Goal: Information Seeking & Learning: Learn about a topic

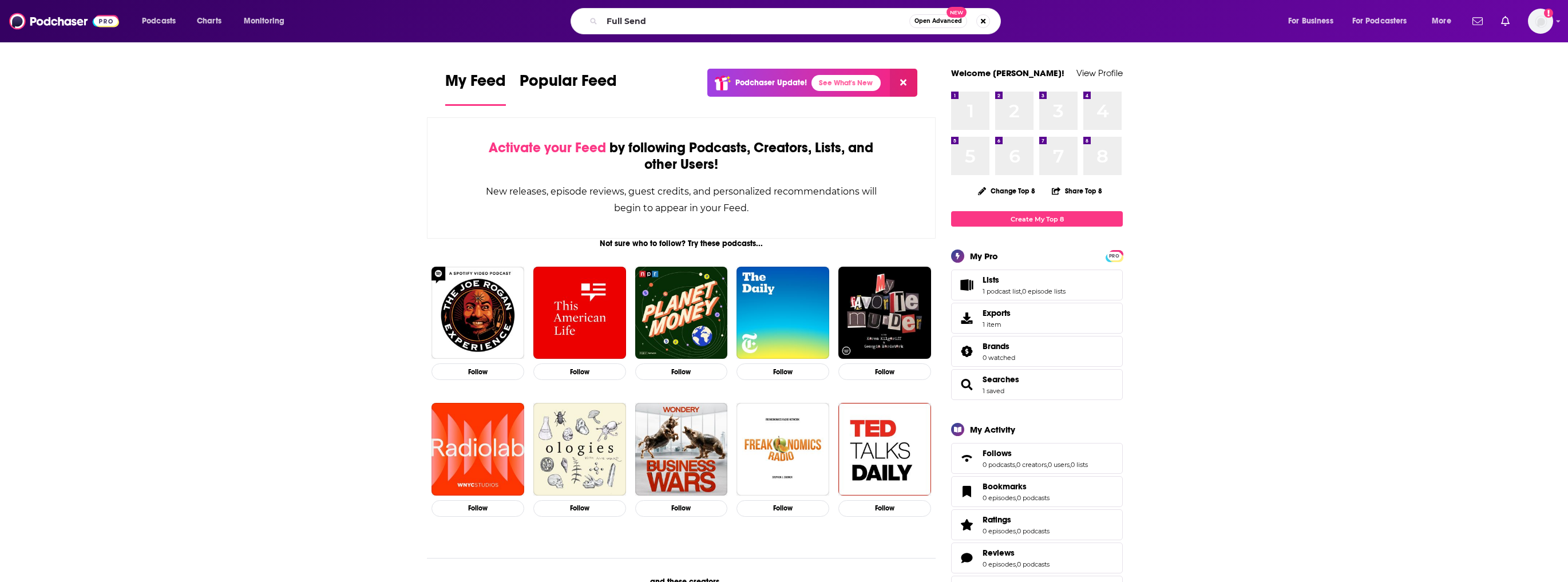
type input "Full Send"
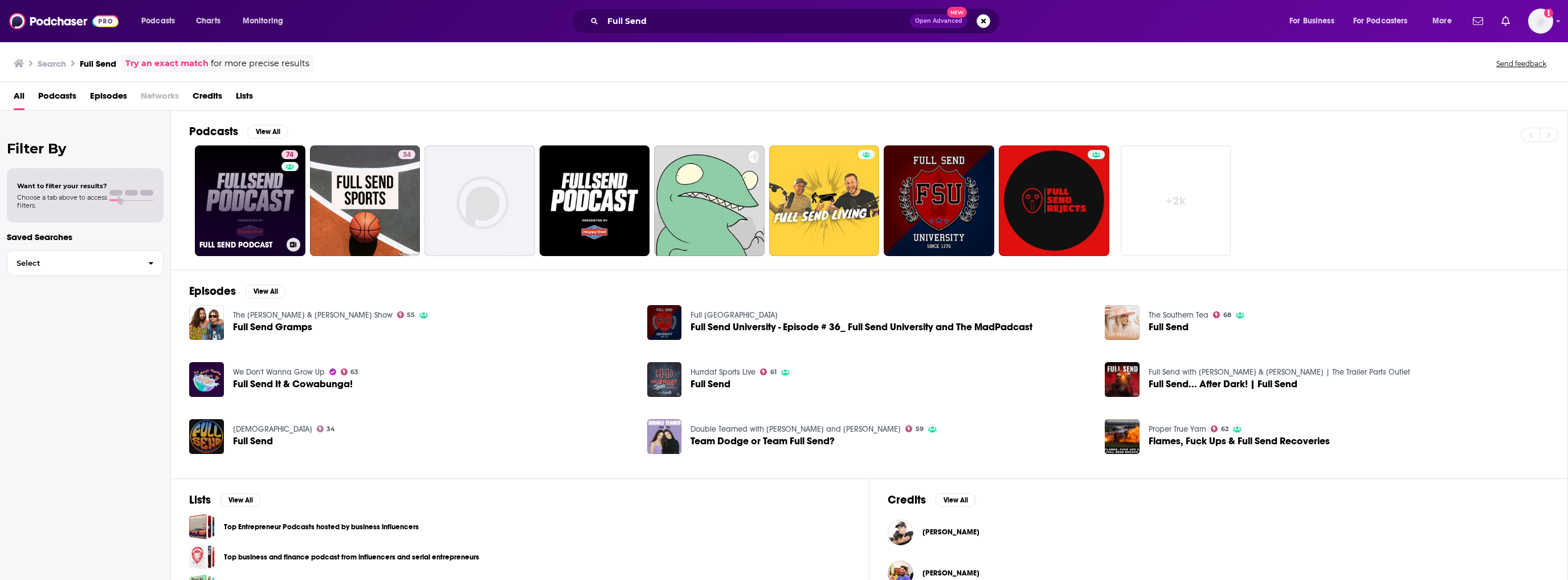
click at [267, 195] on link "74 FULL SEND PODCAST" at bounding box center [250, 201] width 111 height 111
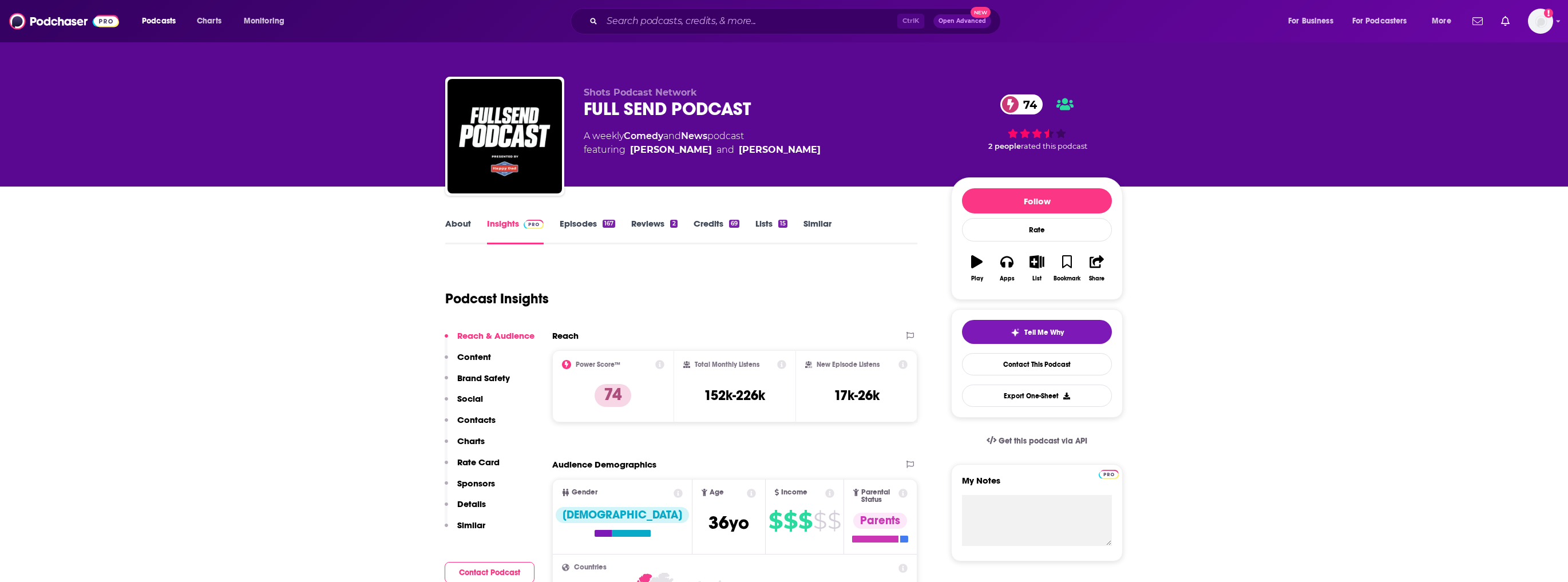
click at [599, 216] on div "About Insights Episodes 167 Reviews 2 Credits 69 Lists 15 Similar" at bounding box center [682, 230] width 472 height 28
click at [590, 229] on link "Episodes 167" at bounding box center [587, 231] width 56 height 27
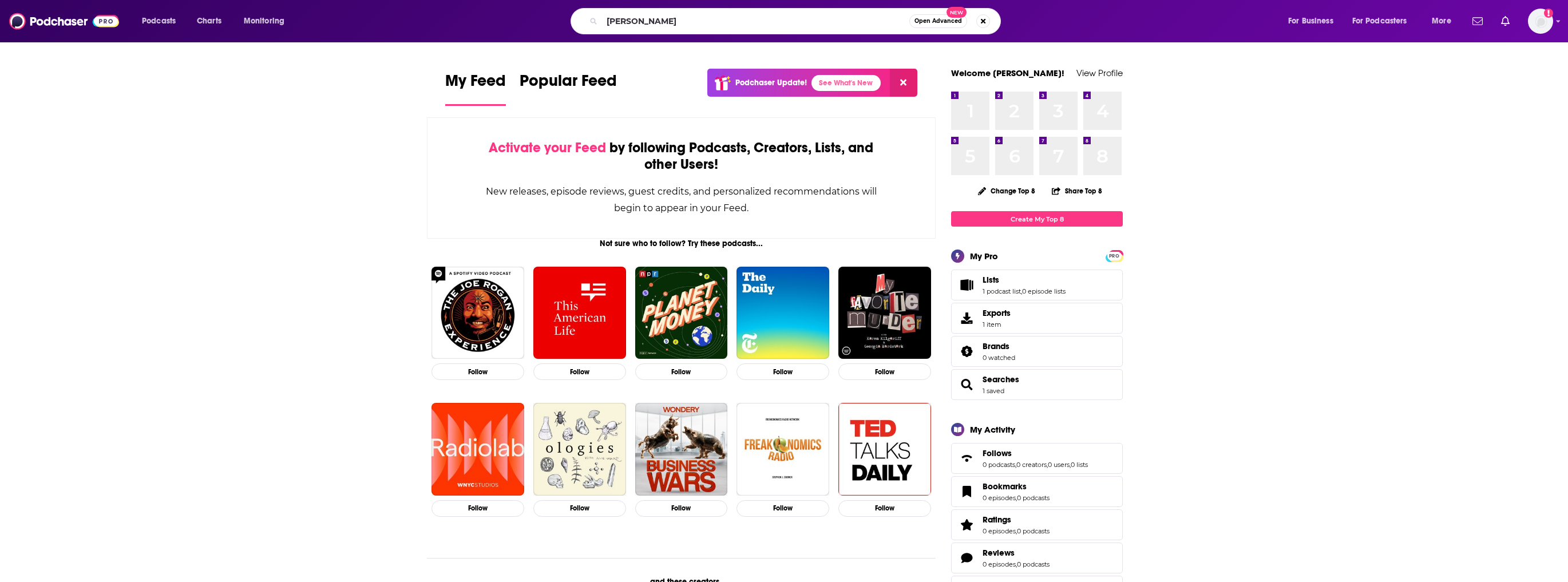
type input "garage logic"
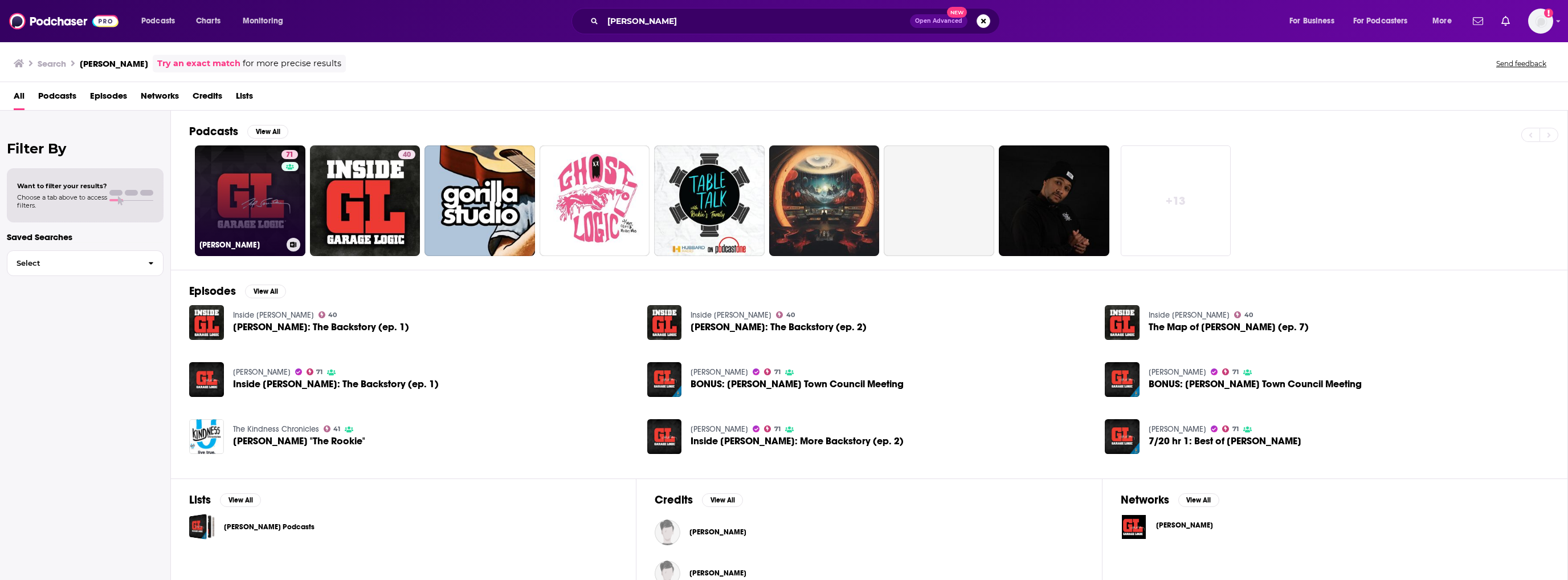
click at [249, 196] on link "71 Garage Logic" at bounding box center [250, 201] width 111 height 111
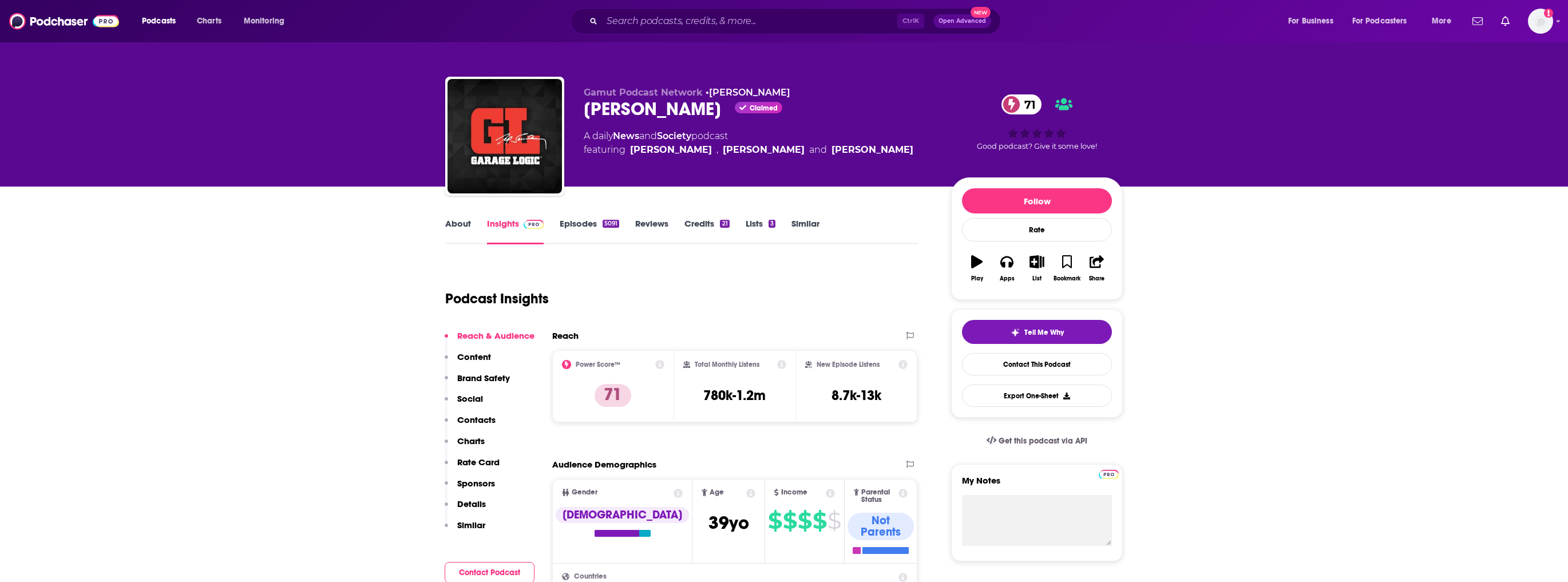
click at [581, 224] on link "Episodes 5091" at bounding box center [589, 231] width 60 height 27
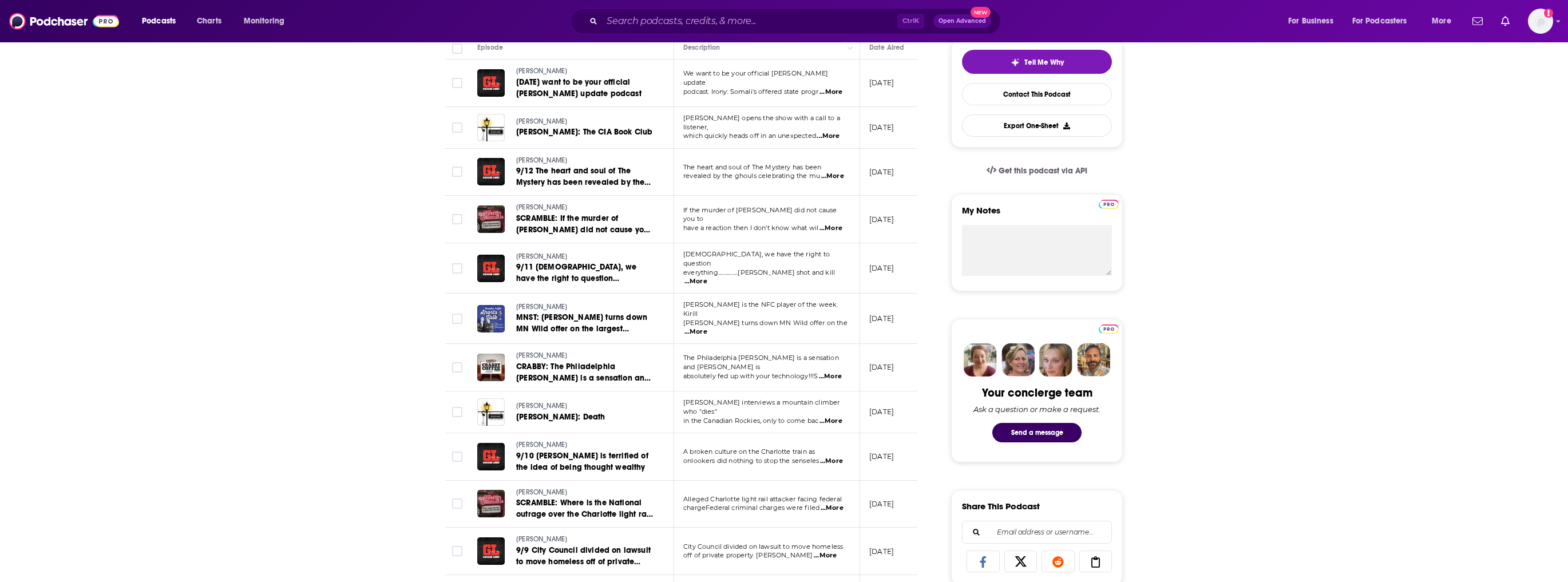
scroll to position [274, 0]
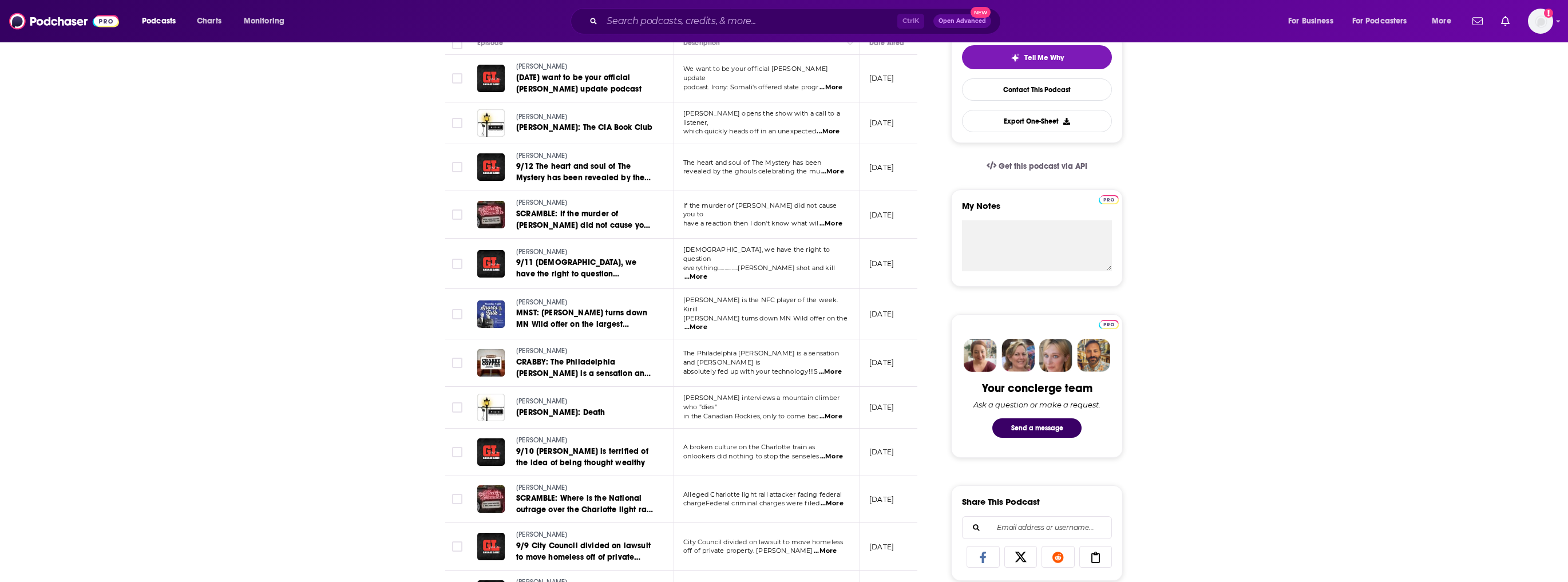
drag, startPoint x: 318, startPoint y: 258, endPoint x: 210, endPoint y: 266, distance: 108.3
click at [831, 452] on span "...More" at bounding box center [831, 456] width 23 height 9
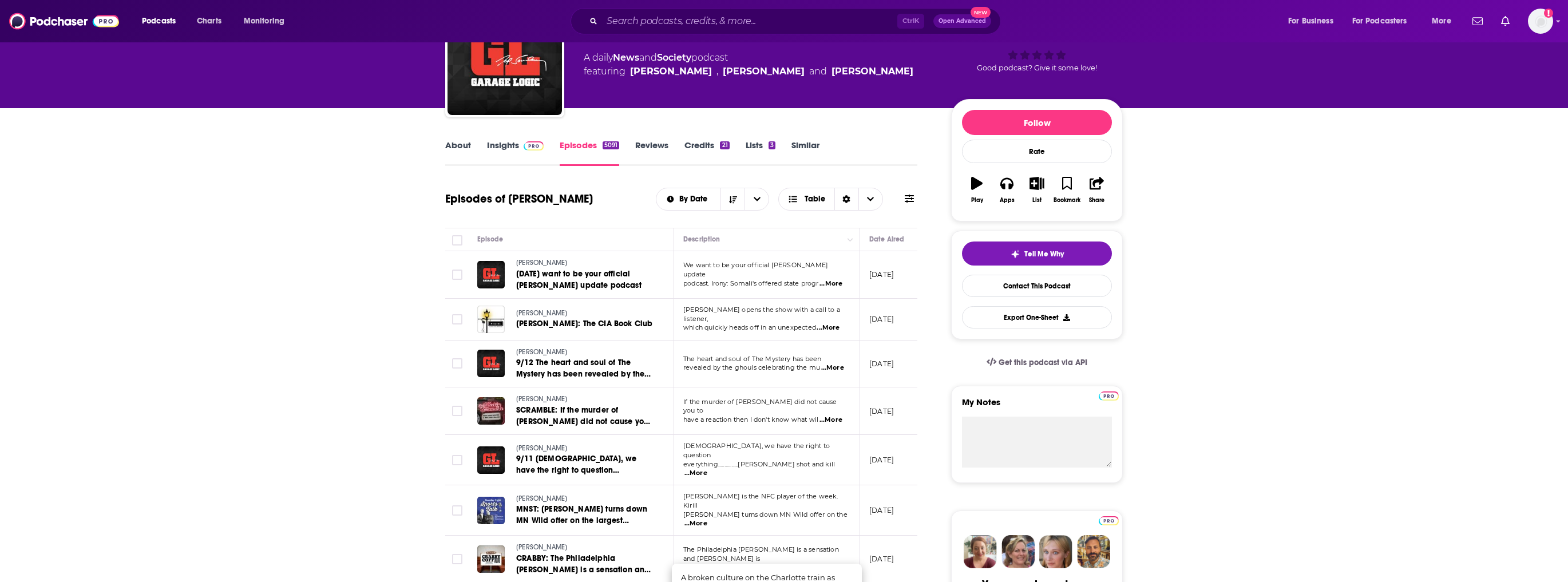
scroll to position [0, 0]
